Goal: Task Accomplishment & Management: Complete application form

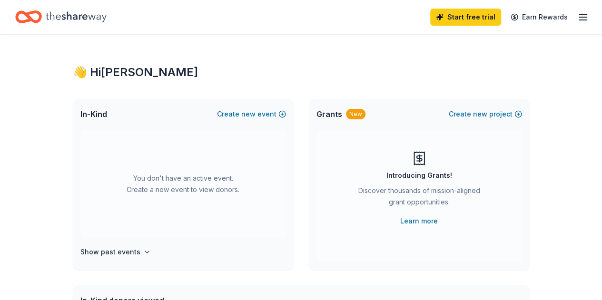
click at [220, 168] on div "You don't have an active event. Create a new event to view donors." at bounding box center [183, 185] width 206 height 110
click at [145, 200] on div "You don't have an active event. Create a new event to view donors." at bounding box center [183, 185] width 206 height 110
click at [239, 106] on div "In-Kind Create new event" at bounding box center [183, 114] width 221 height 30
click at [237, 112] on button "Create new event" at bounding box center [251, 114] width 69 height 11
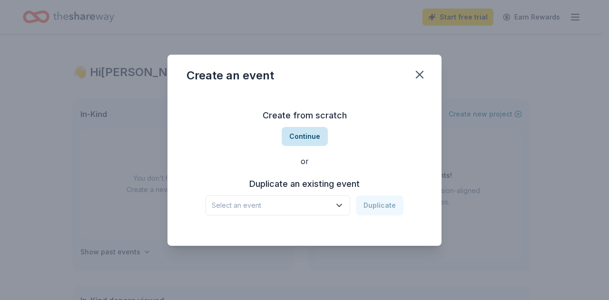
click at [306, 135] on button "Continue" at bounding box center [305, 136] width 46 height 19
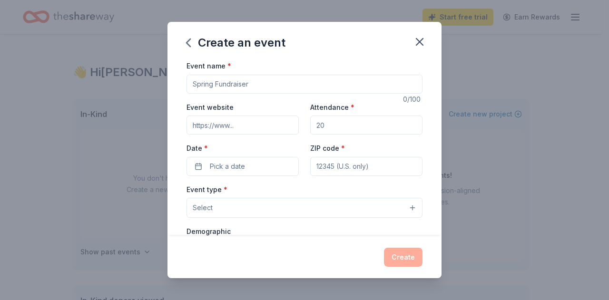
click at [254, 87] on input "Event name *" at bounding box center [305, 84] width 236 height 19
type input "Comfort Zone Camp 2025 Cider Fest"
click at [252, 125] on input "Event website" at bounding box center [243, 125] width 112 height 19
click at [223, 126] on input "Event website" at bounding box center [243, 125] width 112 height 19
paste input "https://givebutter.com/ciderfest2025"
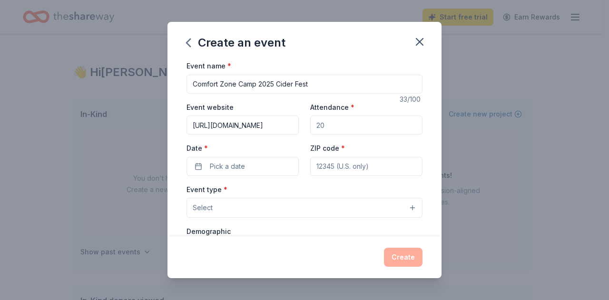
scroll to position [0, 19]
type input "https://givebutter.com/ciderfest2025"
click at [345, 130] on input "Attendance *" at bounding box center [366, 125] width 112 height 19
type input "130"
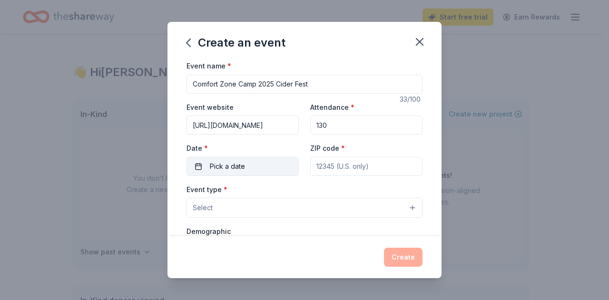
click at [240, 162] on span "Pick a date" at bounding box center [227, 166] width 35 height 11
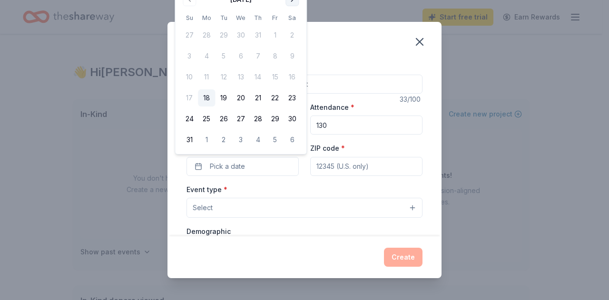
click at [295, 4] on button "Go to next month" at bounding box center [292, -1] width 13 height 13
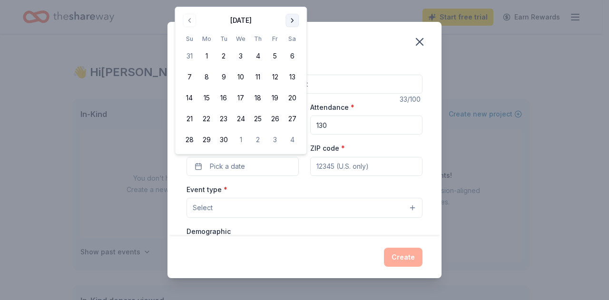
click at [294, 17] on button "Go to next month" at bounding box center [292, 20] width 13 height 13
click at [257, 76] on button "9" at bounding box center [257, 77] width 17 height 17
click at [347, 166] on input "ZIP code *" at bounding box center [366, 166] width 112 height 19
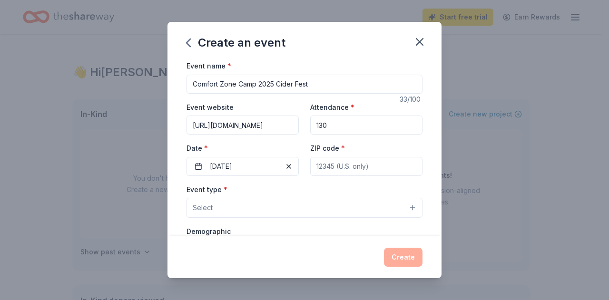
click at [316, 163] on input "ZIP code *" at bounding box center [366, 166] width 112 height 19
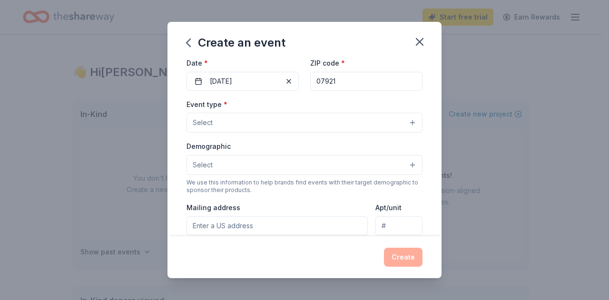
scroll to position [85, 0]
type input "07921"
click at [257, 124] on button "Select" at bounding box center [305, 123] width 236 height 20
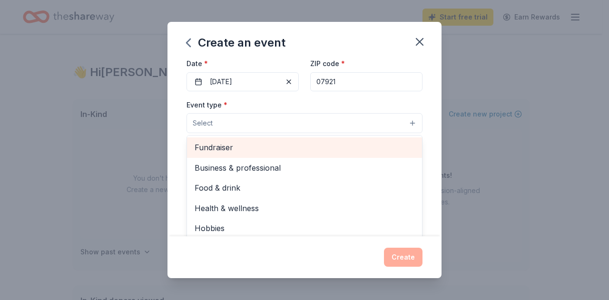
click at [260, 146] on span "Fundraiser" at bounding box center [305, 147] width 220 height 12
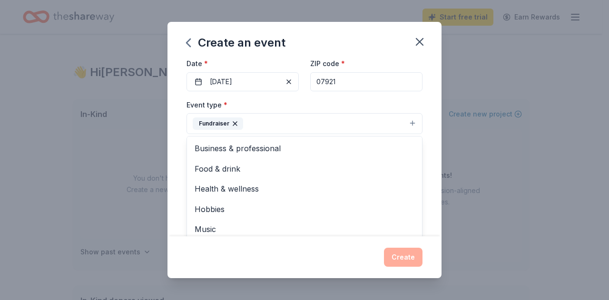
click at [172, 135] on div "Event name * Comfort Zone Camp 2025 Cider Fest 33 /100 Event website https://gi…" at bounding box center [305, 148] width 274 height 177
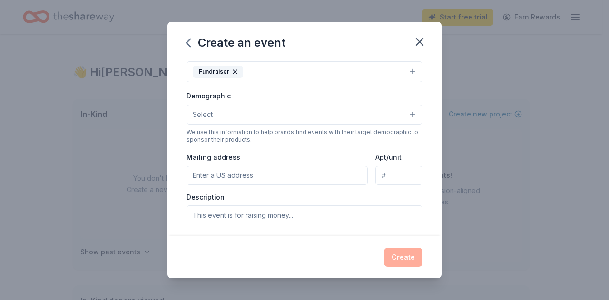
scroll to position [138, 0]
click at [205, 118] on button "Select" at bounding box center [305, 113] width 236 height 20
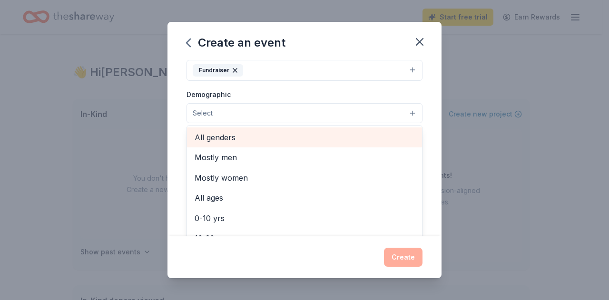
click at [209, 134] on span "All genders" at bounding box center [305, 137] width 220 height 12
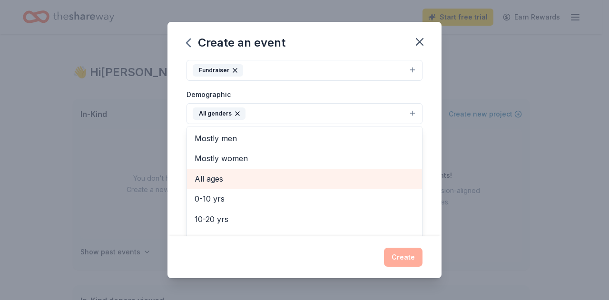
click at [198, 169] on div "All ages" at bounding box center [304, 179] width 235 height 20
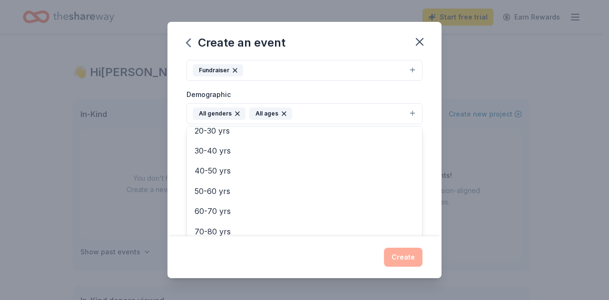
scroll to position [112, 0]
click at [179, 175] on div "Event name * Comfort Zone Camp 2025 Cider Fest 33 /100 Event website https://gi…" at bounding box center [305, 148] width 274 height 177
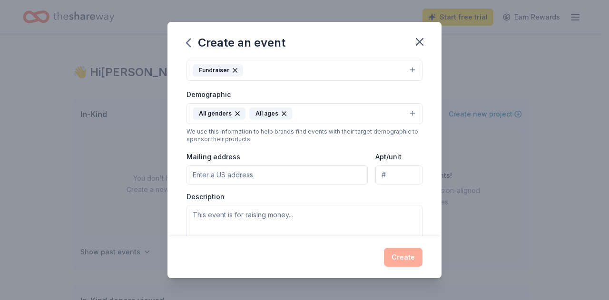
click at [225, 169] on input "Mailing address" at bounding box center [277, 175] width 181 height 19
paste input "6606 West Broad Street"
type input "6606 West Broad Street, Richmond, VA, 23230"
click at [381, 169] on input "Apt/unit" at bounding box center [399, 175] width 47 height 19
type input "401"
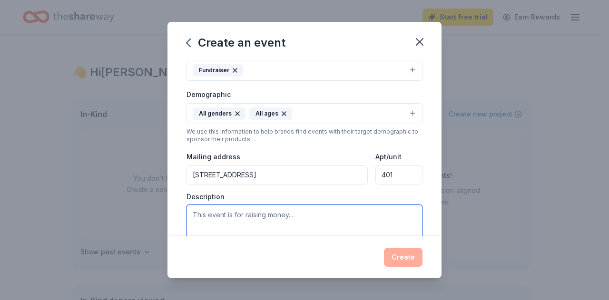
click at [302, 212] on textarea at bounding box center [305, 226] width 236 height 43
click at [224, 225] on textarea at bounding box center [305, 226] width 236 height 43
paste textarea "Cider Fest Fundraiser for Comfort Zone Camp Join us for a fun-filled day at Cid…"
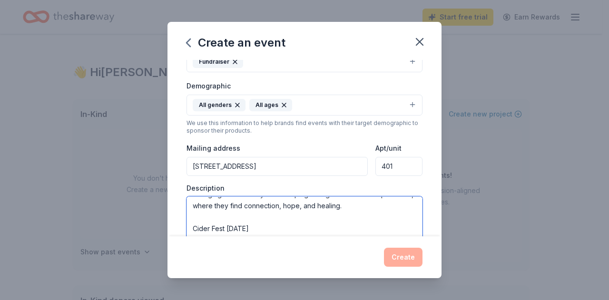
scroll to position [91, 0]
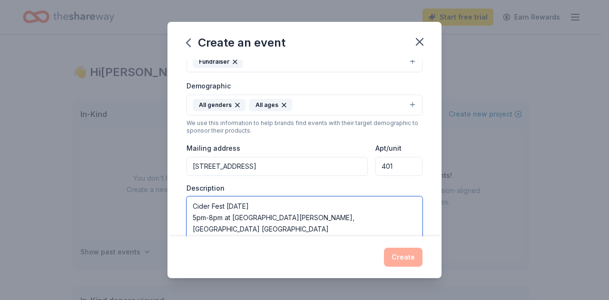
type textarea "Cider Fest Fundraiser for Comfort Zone Camp Join us for a fun-filled day at Cid…"
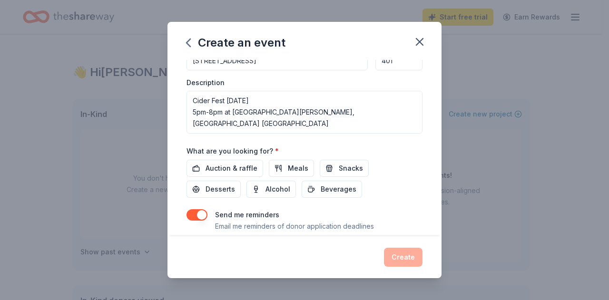
scroll to position [252, 0]
click at [213, 164] on span "Auction & raffle" at bounding box center [232, 168] width 52 height 11
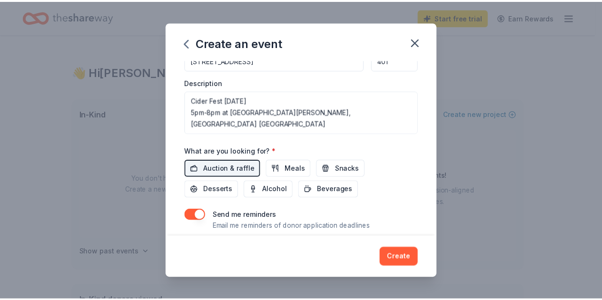
scroll to position [277, 0]
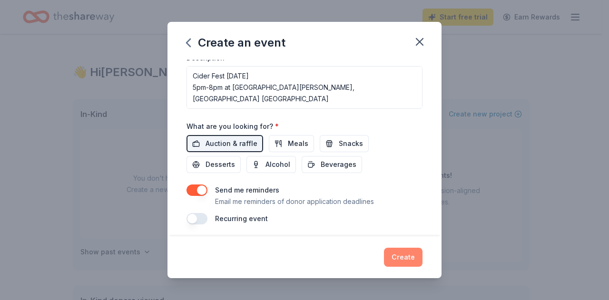
click at [402, 254] on button "Create" at bounding box center [403, 257] width 39 height 19
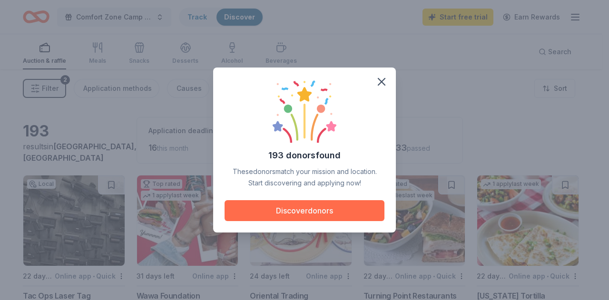
click at [309, 213] on button "Discover donors" at bounding box center [305, 210] width 160 height 21
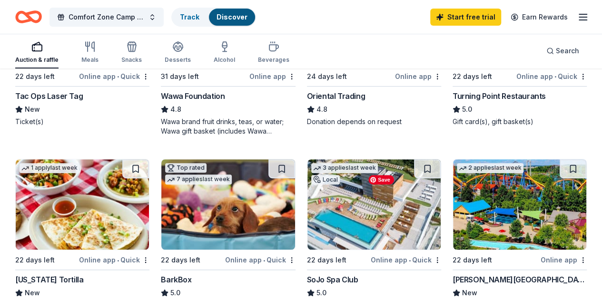
scroll to position [95, 0]
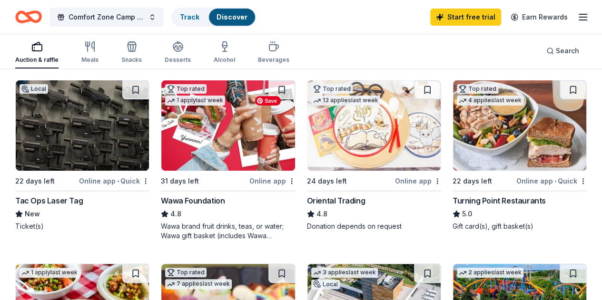
click at [308, 159] on img at bounding box center [374, 125] width 133 height 90
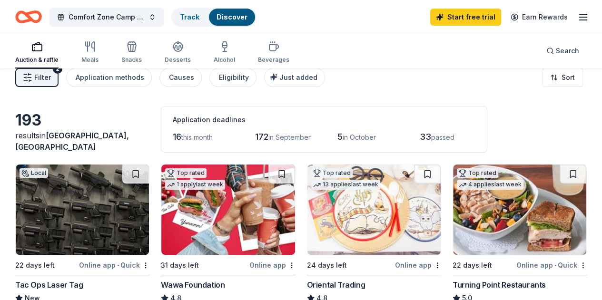
scroll to position [0, 0]
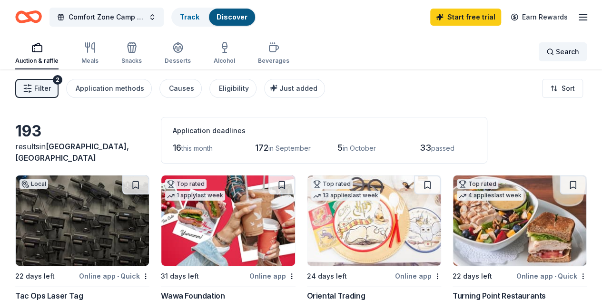
click at [547, 51] on div "Search" at bounding box center [563, 51] width 33 height 11
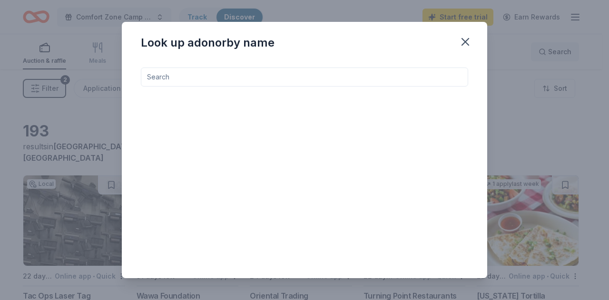
click at [540, 51] on div "Look up a donor by name" at bounding box center [304, 150] width 609 height 300
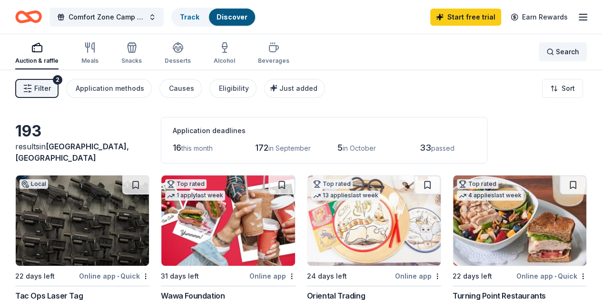
click at [547, 51] on div "Search" at bounding box center [563, 51] width 33 height 11
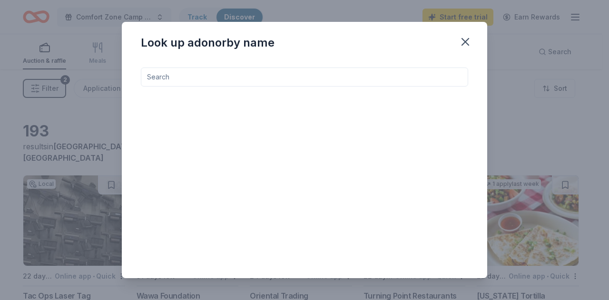
click at [256, 77] on input at bounding box center [305, 77] width 328 height 19
type input "donation"
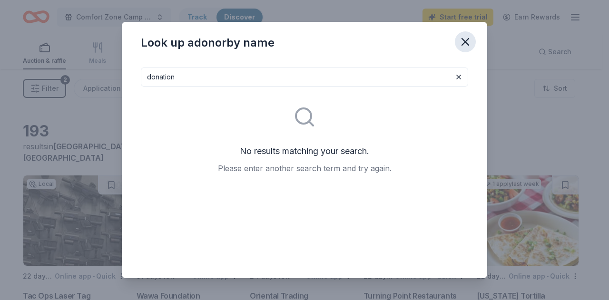
click at [468, 45] on icon "button" at bounding box center [465, 41] width 13 height 13
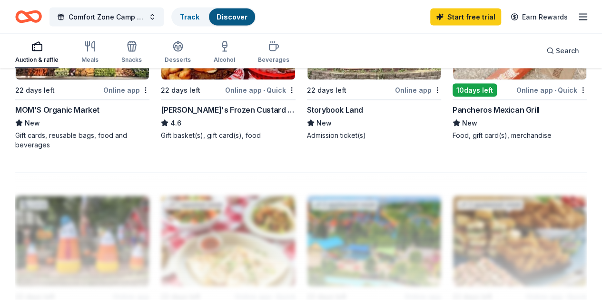
scroll to position [918, 0]
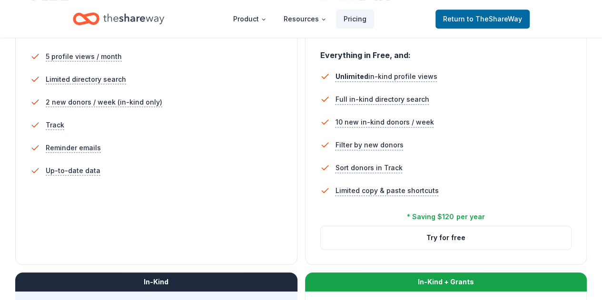
scroll to position [282, 0]
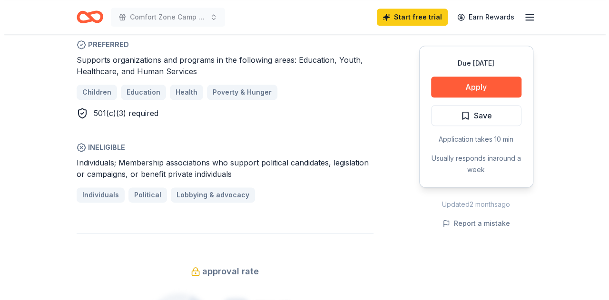
scroll to position [548, 0]
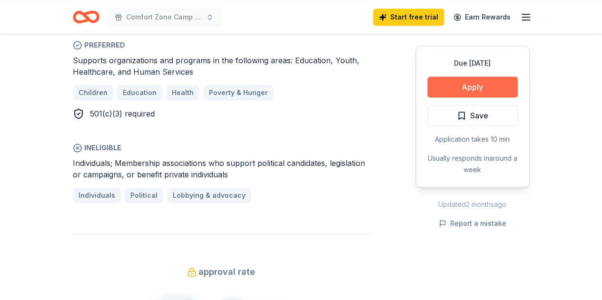
click at [463, 86] on button "Apply" at bounding box center [473, 87] width 90 height 21
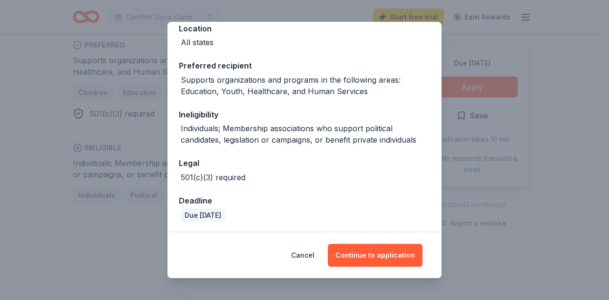
scroll to position [115, 0]
click at [383, 267] on button "Continue to application" at bounding box center [375, 255] width 95 height 23
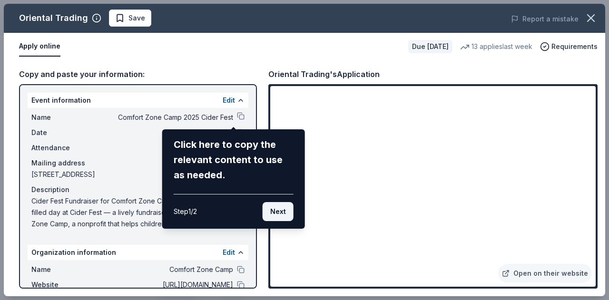
click at [269, 209] on button "Next" at bounding box center [278, 211] width 31 height 19
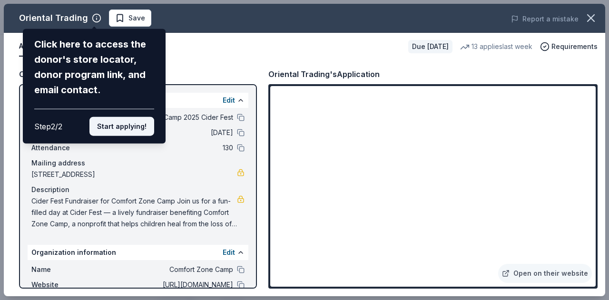
click at [130, 130] on button "Start applying!" at bounding box center [122, 126] width 65 height 19
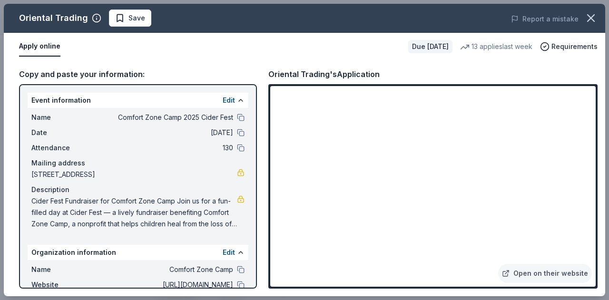
scroll to position [0, 0]
click at [346, 36] on div "Apply online Due in 24 days 13 applies last week Requirements" at bounding box center [305, 47] width 602 height 28
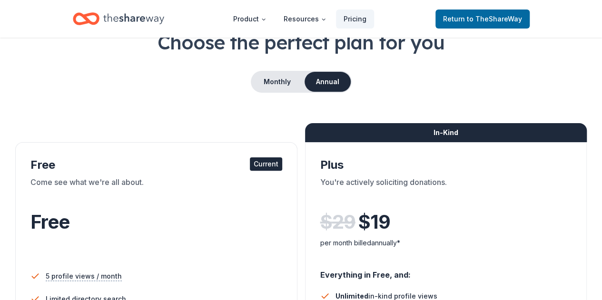
scroll to position [61, 0]
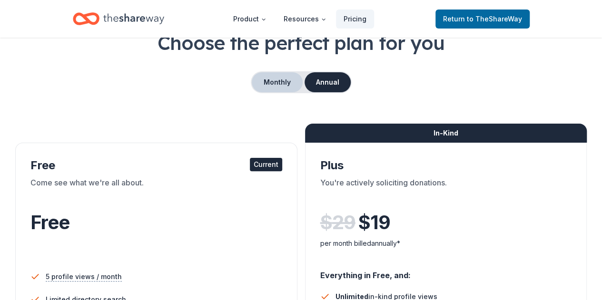
click at [279, 82] on button "Monthly" at bounding box center [277, 82] width 51 height 20
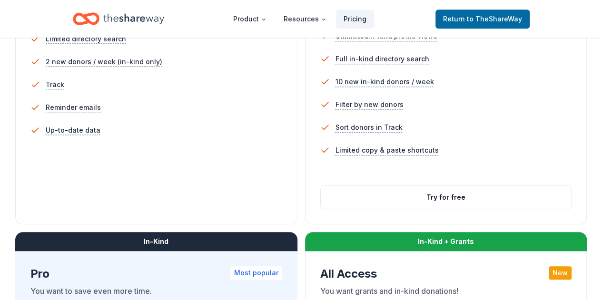
scroll to position [323, 0]
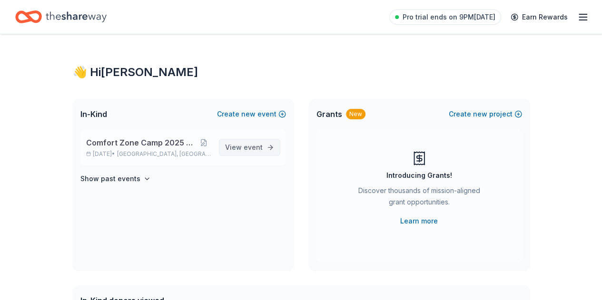
click at [259, 145] on span "event" at bounding box center [253, 147] width 19 height 8
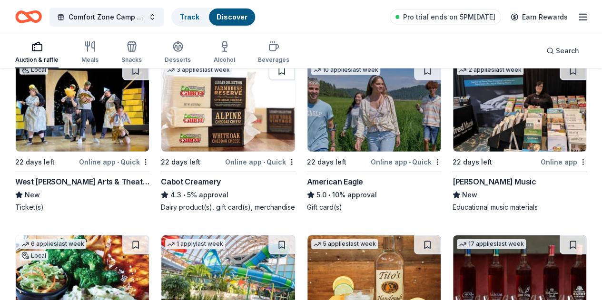
scroll to position [1392, 0]
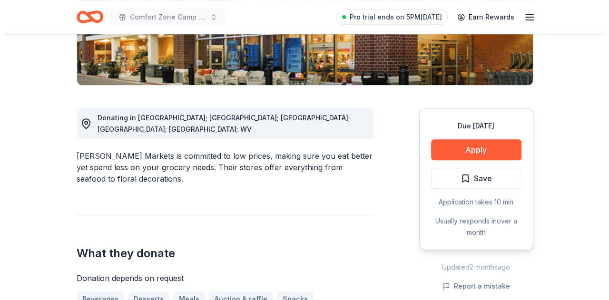
scroll to position [234, 0]
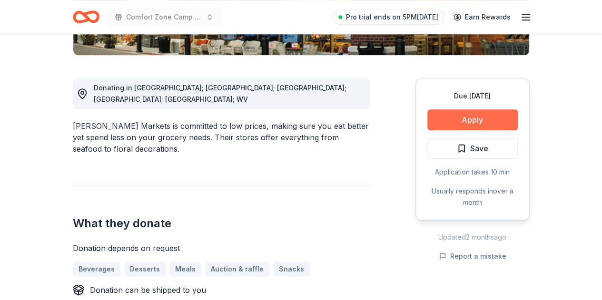
click at [454, 116] on button "Apply" at bounding box center [473, 120] width 90 height 21
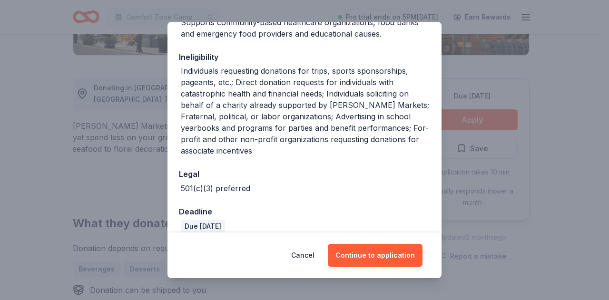
scroll to position [196, 0]
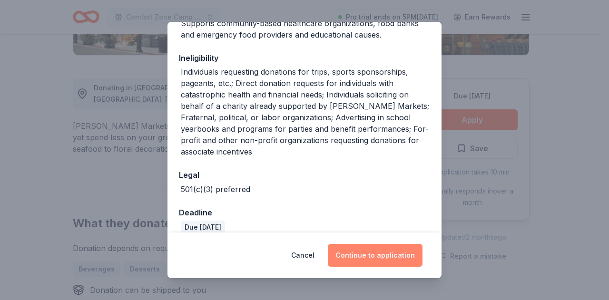
click at [369, 250] on button "Continue to application" at bounding box center [375, 255] width 95 height 23
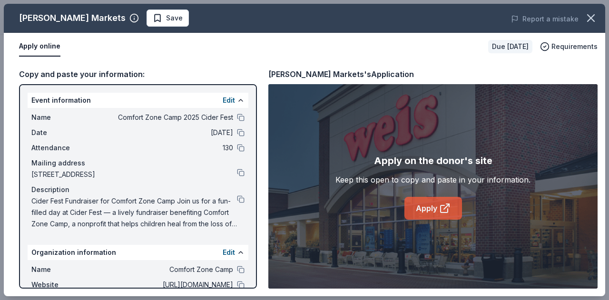
click at [410, 205] on link "Apply" at bounding box center [434, 208] width 58 height 23
